Goal: Information Seeking & Learning: Find specific fact

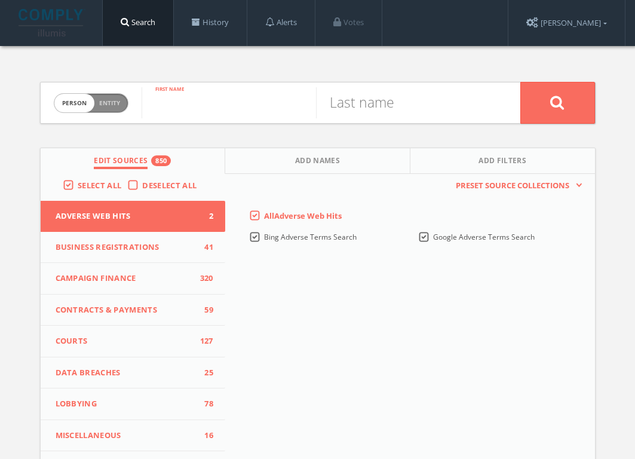
click at [229, 103] on input "text" at bounding box center [228, 102] width 174 height 31
type input "[PERSON_NAME]"
type input "S"
click at [202, 108] on input "[PERSON_NAME]" at bounding box center [228, 102] width 174 height 31
type input "[PERSON_NAME]"
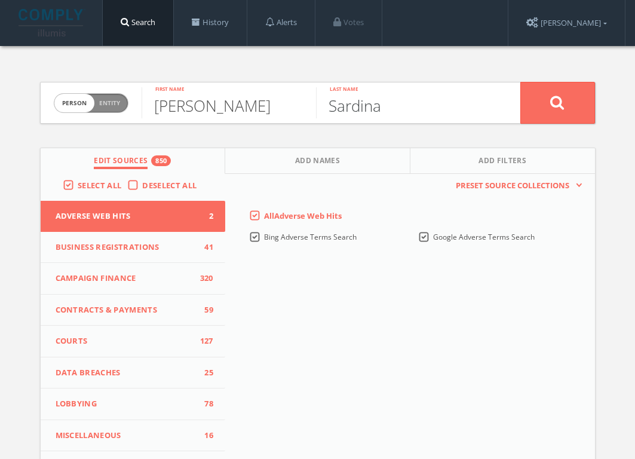
type input "Sardina"
click at [557, 102] on button at bounding box center [557, 103] width 75 height 42
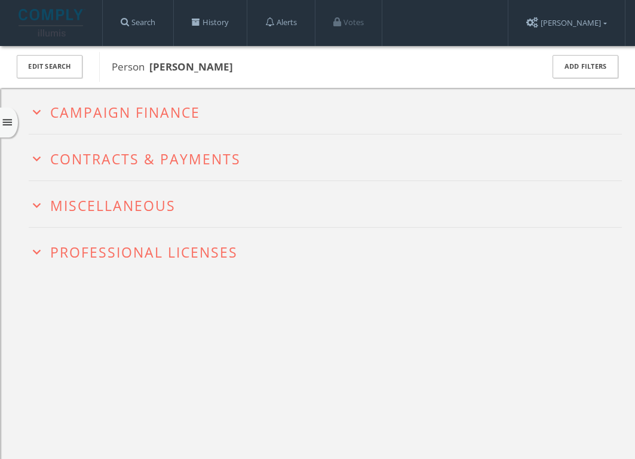
click at [88, 120] on span "Campaign Finance" at bounding box center [125, 112] width 150 height 19
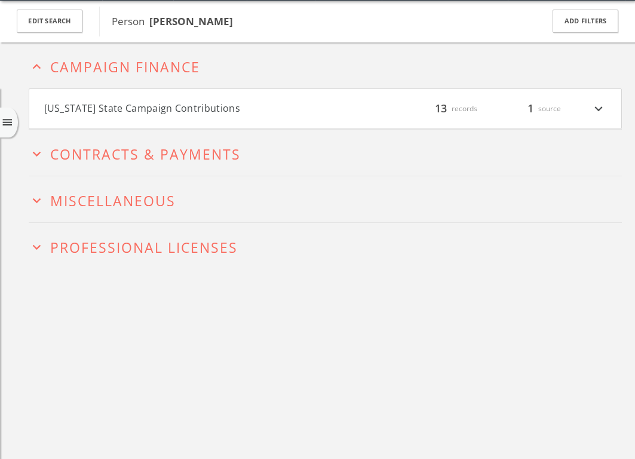
click at [93, 156] on span "Contracts & Payments" at bounding box center [145, 153] width 190 height 19
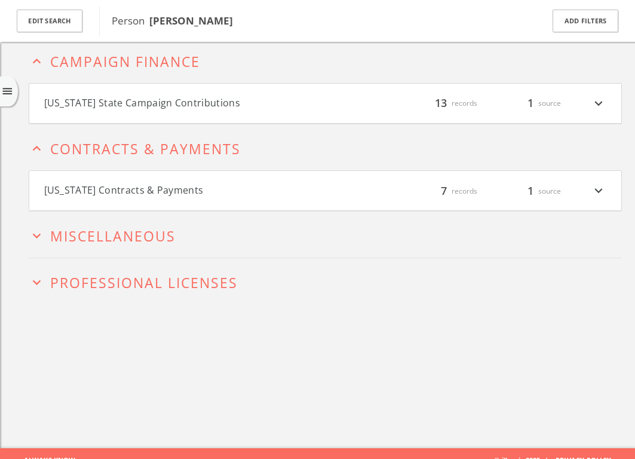
scroll to position [69, 0]
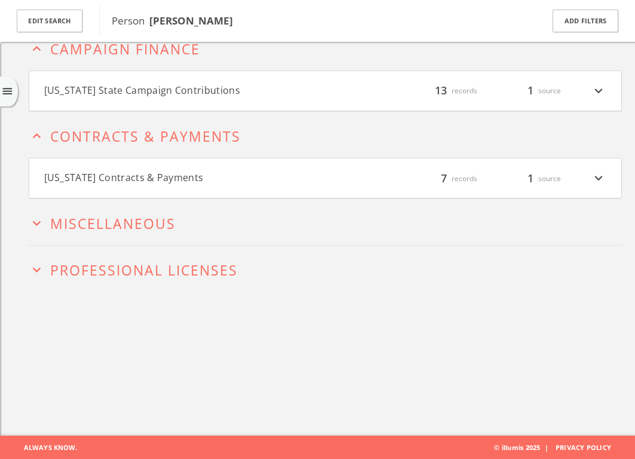
click at [109, 219] on span "Miscellaneous" at bounding box center [112, 223] width 125 height 19
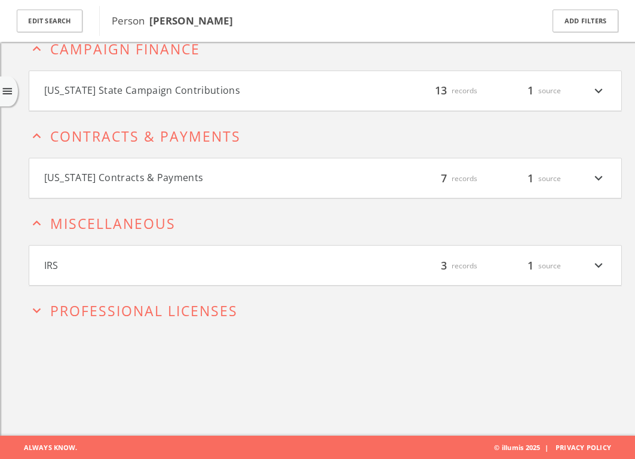
click at [140, 312] on span "Professional Licenses" at bounding box center [143, 310] width 187 height 19
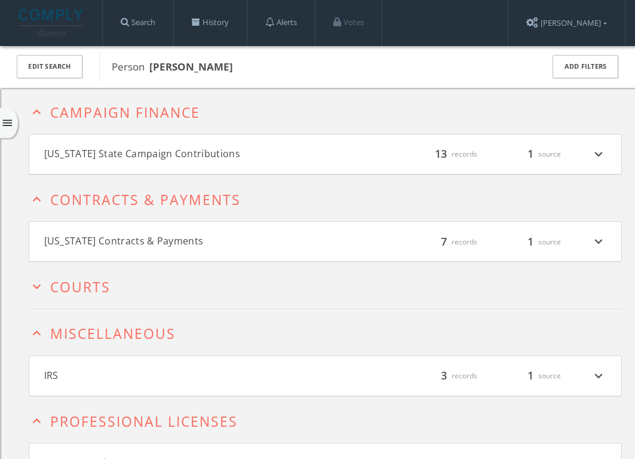
scroll to position [0, 0]
click at [114, 293] on button "expand_more Courts" at bounding box center [325, 285] width 593 height 19
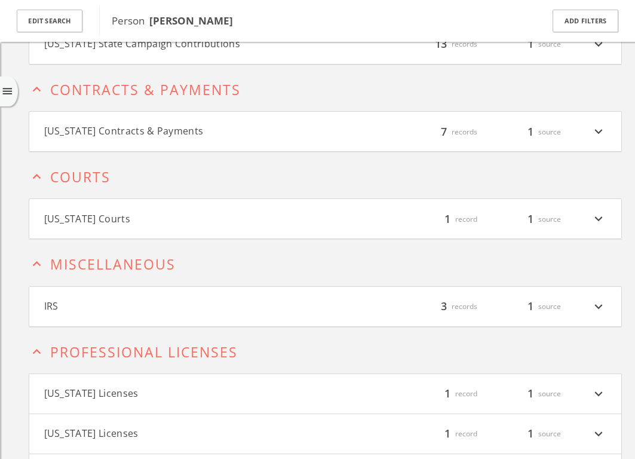
scroll to position [192, 0]
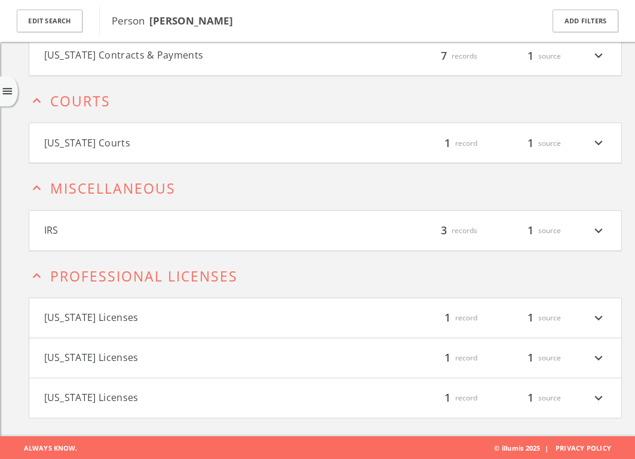
click at [92, 145] on button "[US_STATE] Courts" at bounding box center [184, 143] width 281 height 16
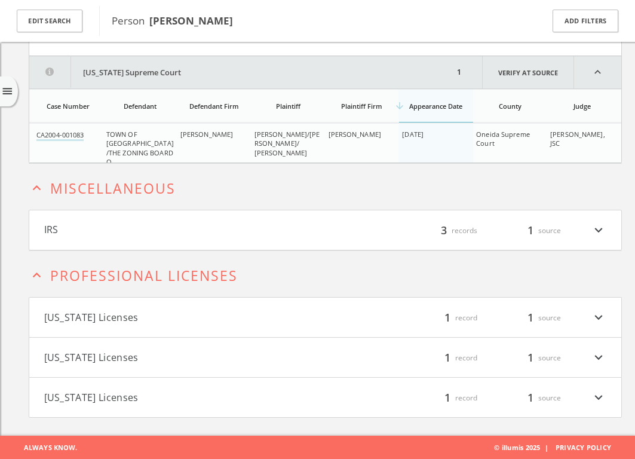
scroll to position [182, 0]
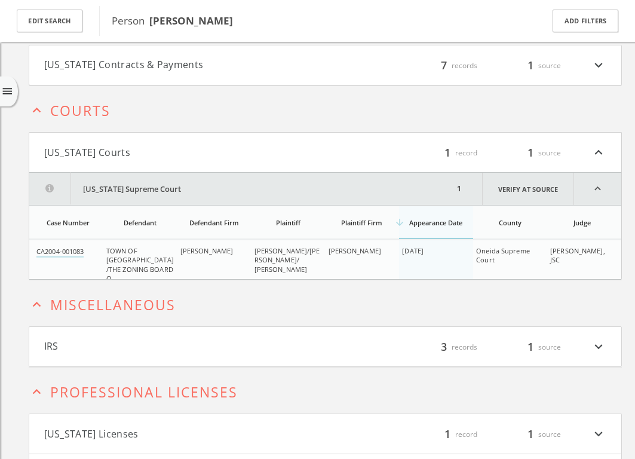
click at [59, 122] on h2 "expand_less Courts" at bounding box center [325, 109] width 593 height 46
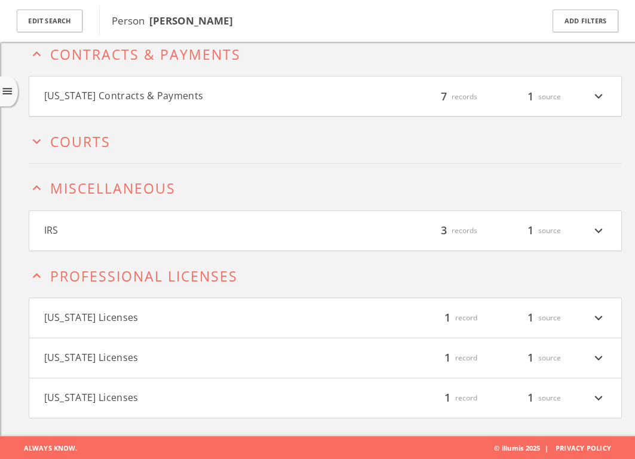
click at [84, 139] on span "Courts" at bounding box center [80, 141] width 60 height 19
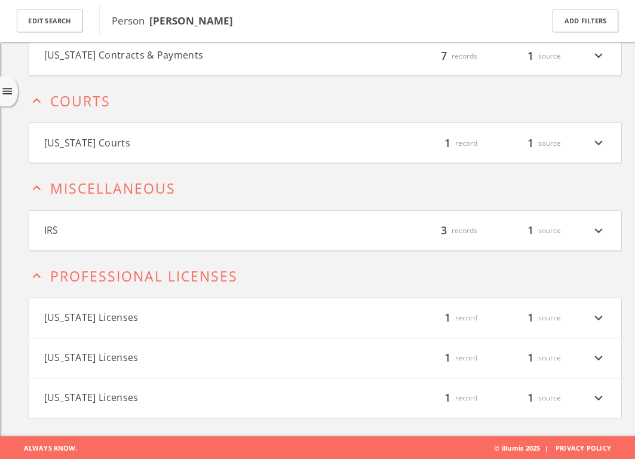
click at [38, 101] on icon "expand_less" at bounding box center [37, 101] width 16 height 16
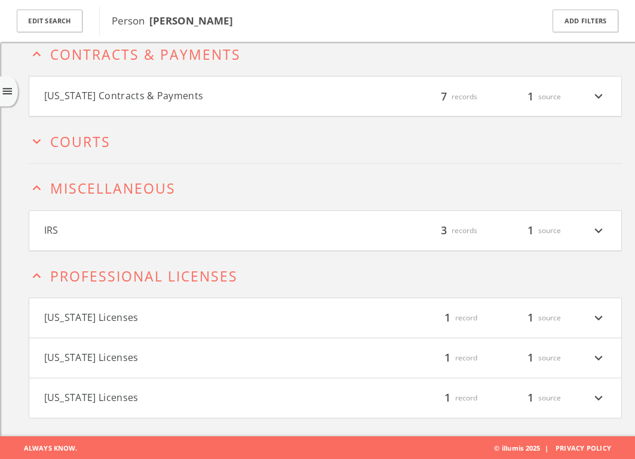
click at [13, 94] on icon "menu" at bounding box center [7, 91] width 13 height 13
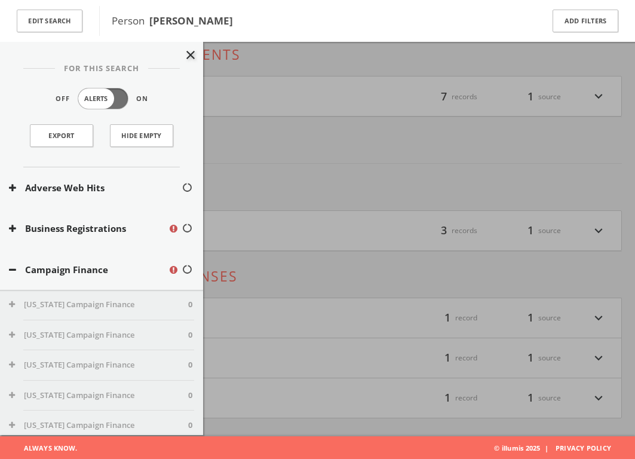
click at [60, 267] on button "Campaign Finance" at bounding box center [88, 270] width 159 height 14
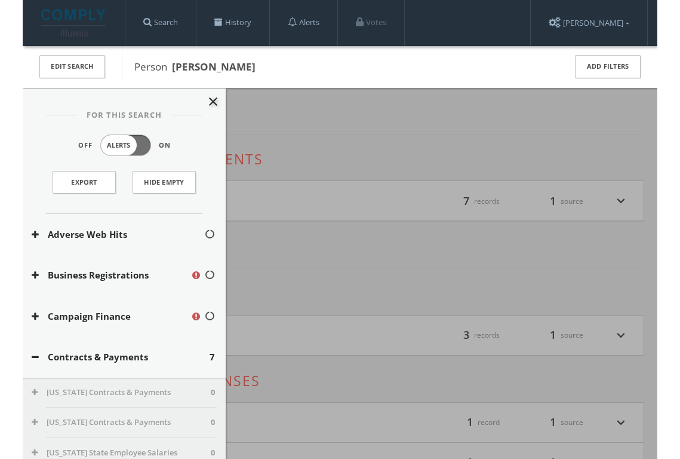
scroll to position [0, 0]
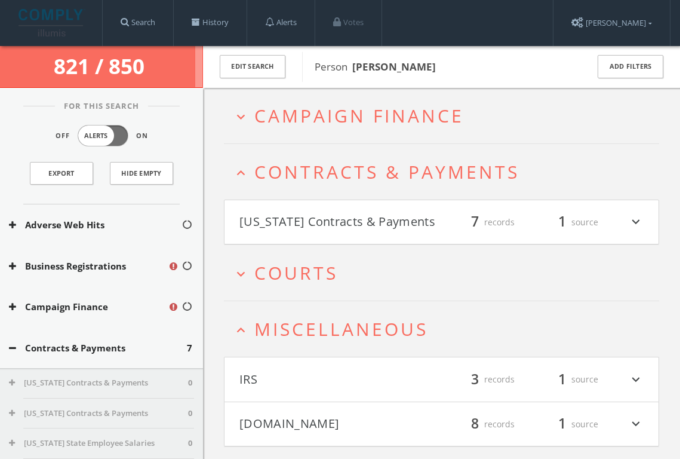
click at [84, 346] on button "Contracts & Payments" at bounding box center [98, 348] width 178 height 14
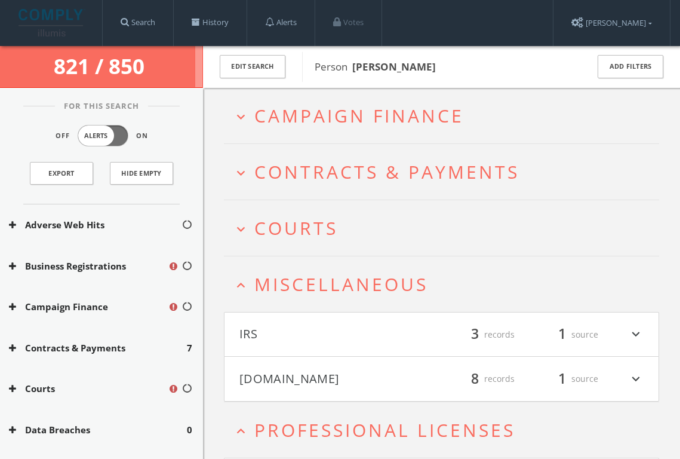
click at [36, 390] on button "Courts" at bounding box center [88, 388] width 159 height 14
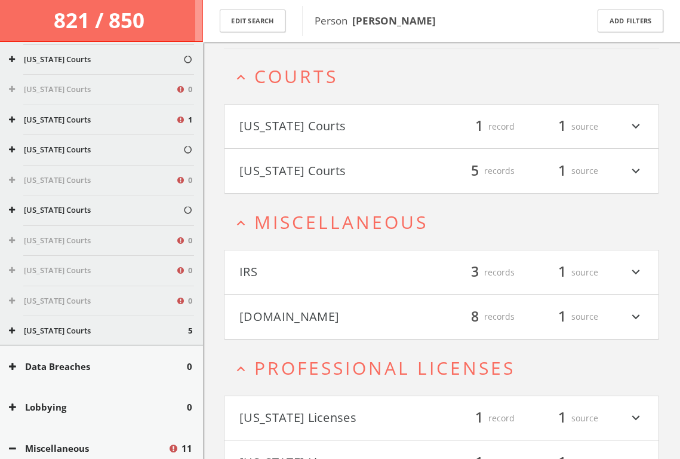
scroll to position [847, 0]
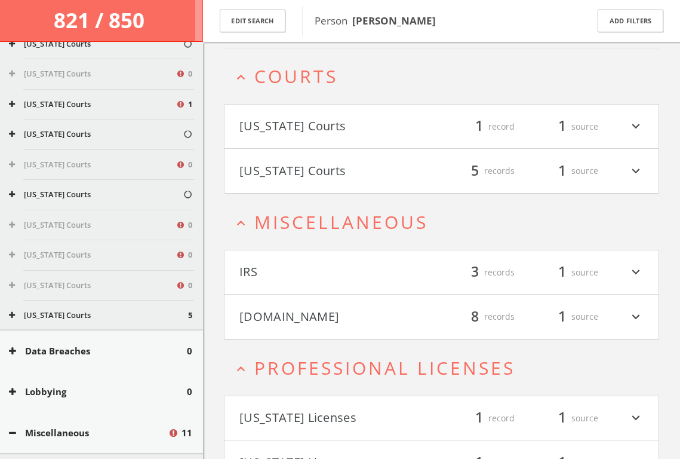
click at [51, 309] on button "[US_STATE] Courts" at bounding box center [98, 315] width 179 height 12
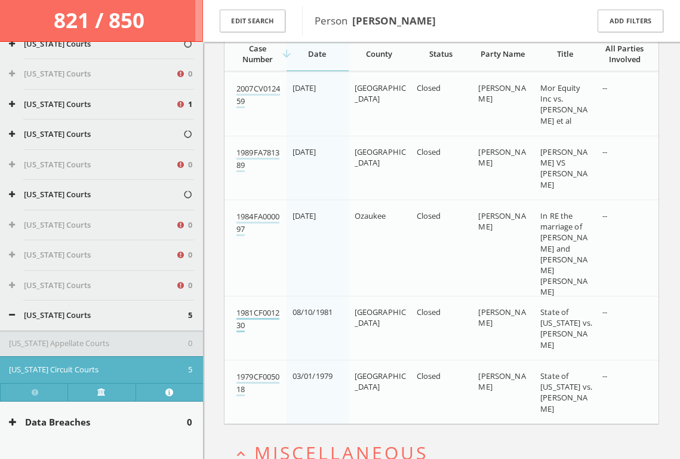
scroll to position [349, 0]
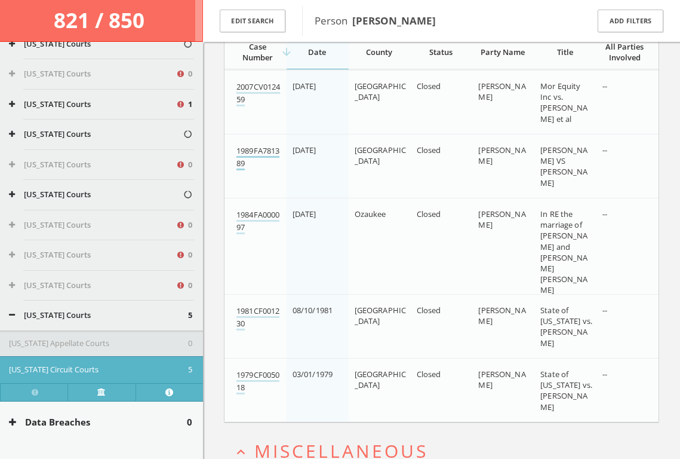
click at [244, 159] on link "1989FA781389" at bounding box center [257, 157] width 43 height 25
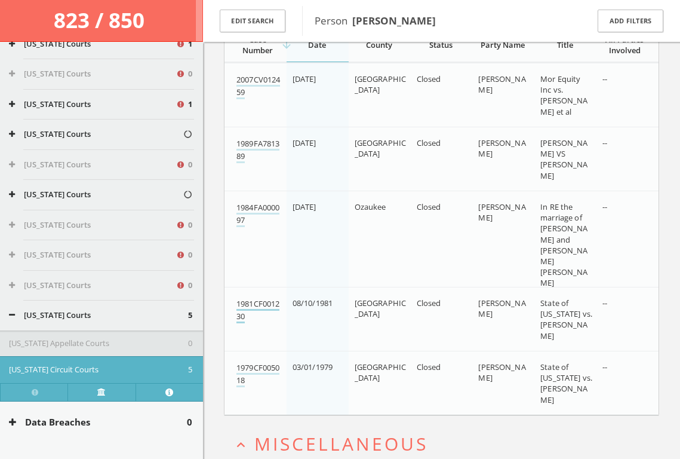
click at [274, 301] on link "1981CF001230" at bounding box center [257, 310] width 43 height 25
